Goal: Find specific page/section: Find specific page/section

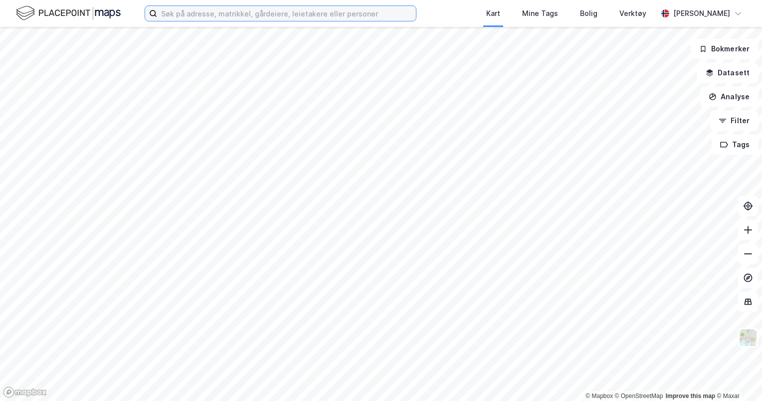
click at [182, 14] on input at bounding box center [286, 13] width 259 height 15
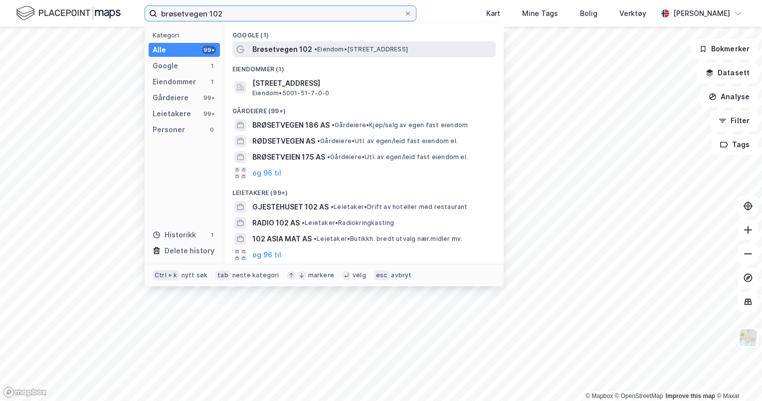
type input "brøsetvegen 102"
click at [297, 51] on span "Brøsetvegen 102" at bounding box center [282, 49] width 60 height 12
